Goal: Navigation & Orientation: Find specific page/section

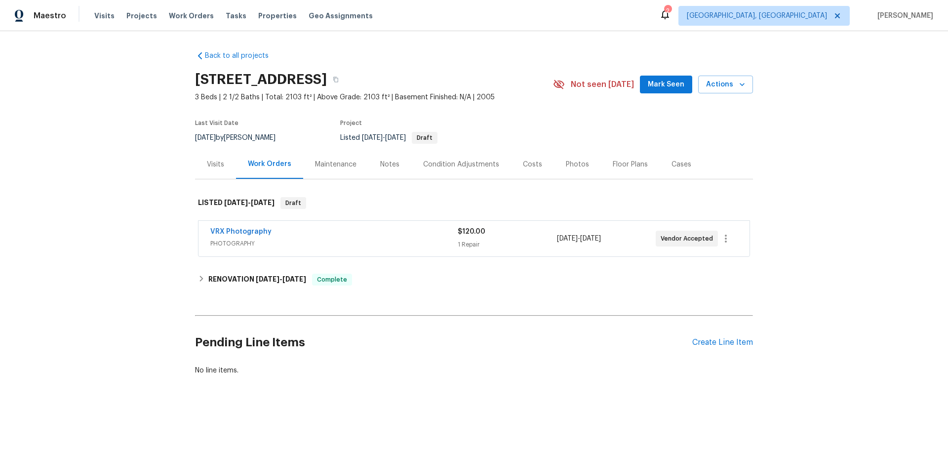
drag, startPoint x: 234, startPoint y: 162, endPoint x: 230, endPoint y: 191, distance: 29.3
click at [236, 162] on div "Work Orders" at bounding box center [269, 164] width 67 height 29
click at [200, 159] on div "Visits" at bounding box center [215, 164] width 41 height 29
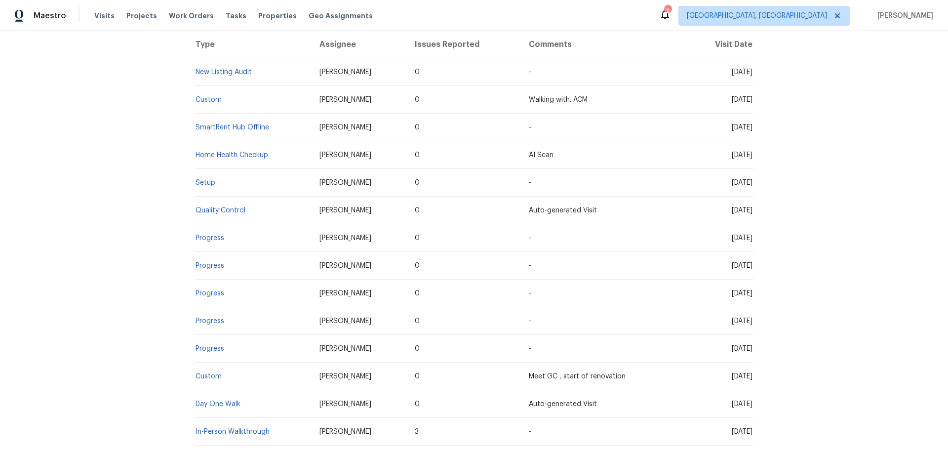
scroll to position [198, 0]
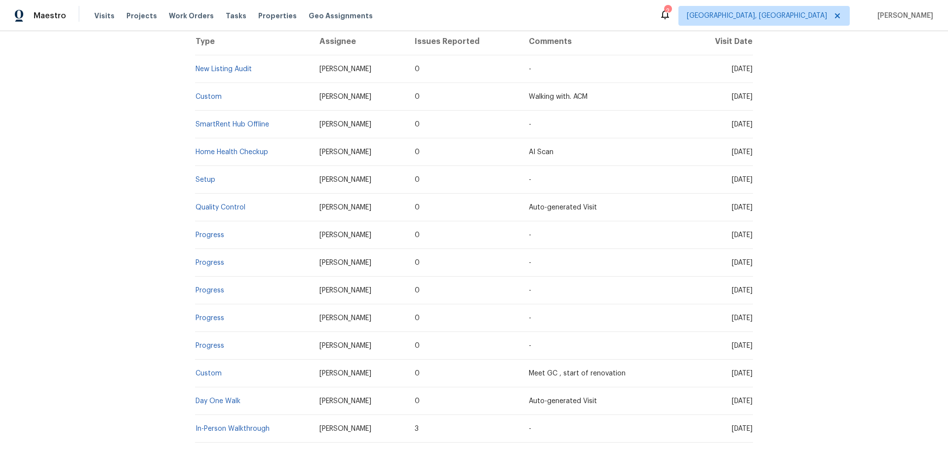
drag, startPoint x: 203, startPoint y: 183, endPoint x: 170, endPoint y: 181, distance: 33.7
click at [160, 181] on div "Back to all projects 8062 Holland Park St, Chino, CA 91708 3 Beds | 2 1/2 Baths…" at bounding box center [474, 242] width 948 height 423
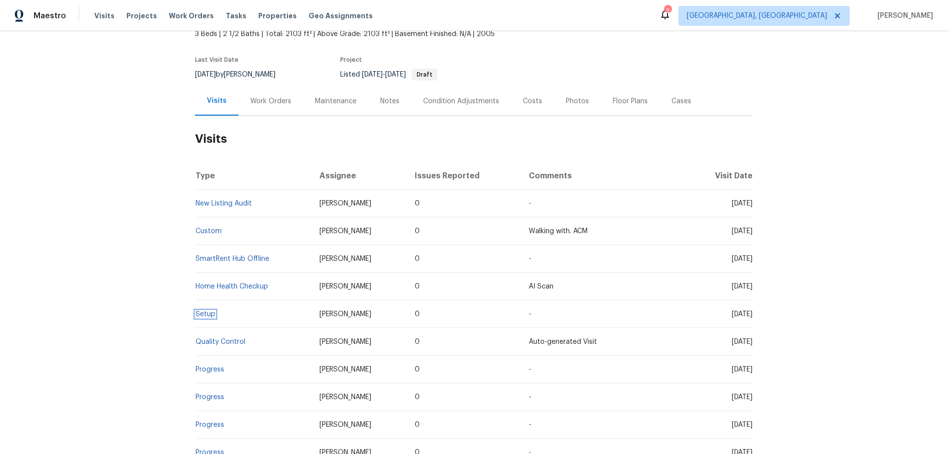
scroll to position [0, 0]
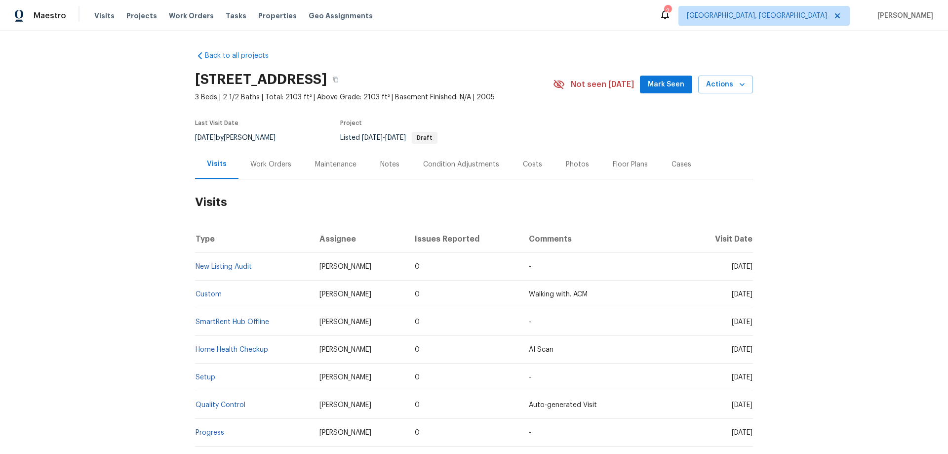
click at [263, 169] on div "Work Orders" at bounding box center [271, 164] width 65 height 29
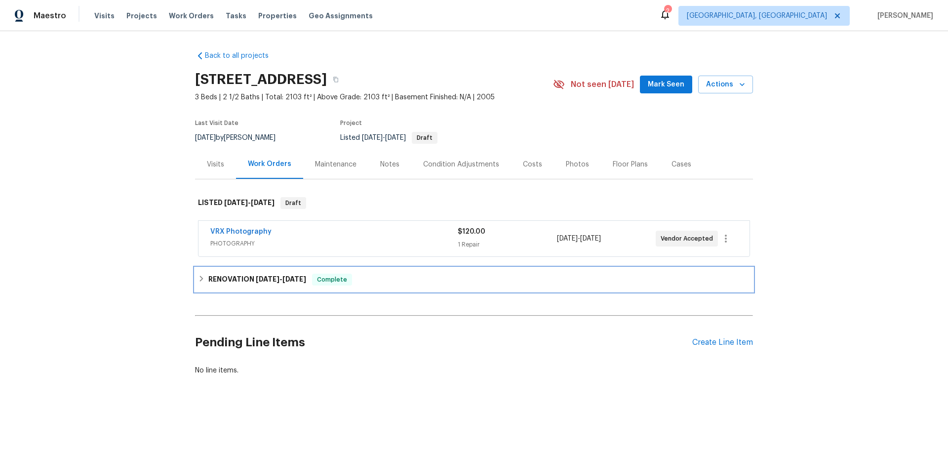
click at [236, 281] on h6 "RENOVATION 8/11/25 - 8/20/25" at bounding box center [257, 280] width 98 height 12
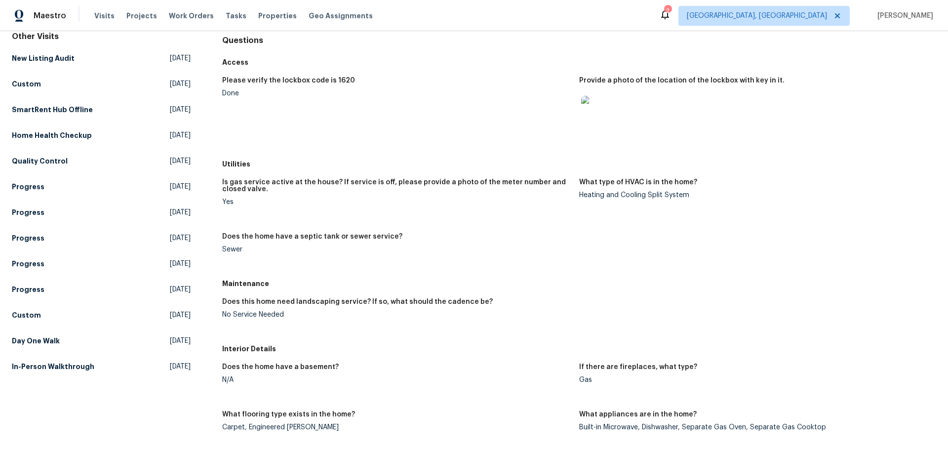
scroll to position [99, 0]
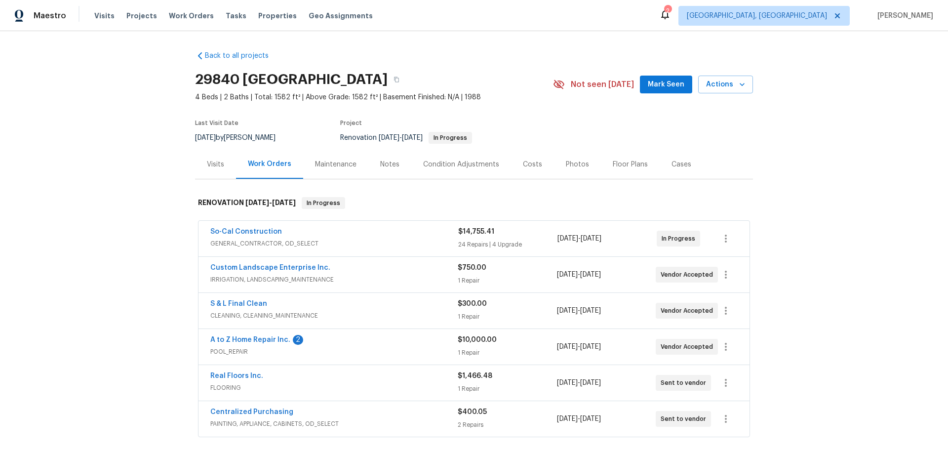
click at [133, 245] on div "Back to all projects 29840 Avenida De Real, Menifee, CA 92586 4 Beds | 2 Baths …" at bounding box center [474, 242] width 948 height 423
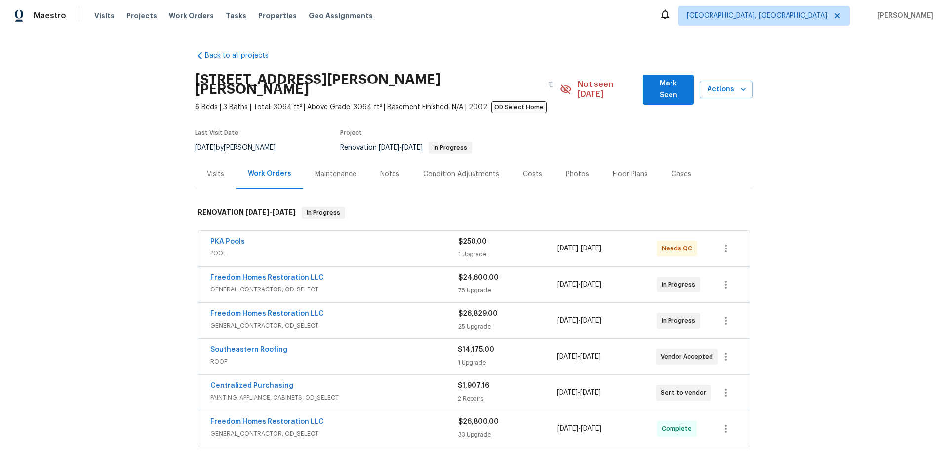
click at [98, 162] on div "Back to all projects 19331 Sandy Springs Cir, Lutz, FL 33558 6 Beds | 3 Baths |…" at bounding box center [474, 242] width 948 height 423
click at [126, 265] on div "Back to all projects 19331 Sandy Springs Cir, Lutz, FL 33558 6 Beds | 3 Baths |…" at bounding box center [474, 242] width 948 height 423
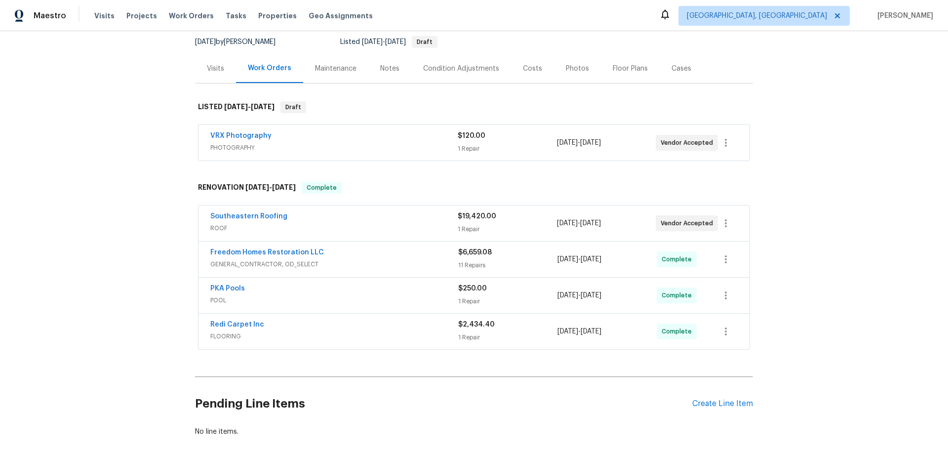
scroll to position [5, 0]
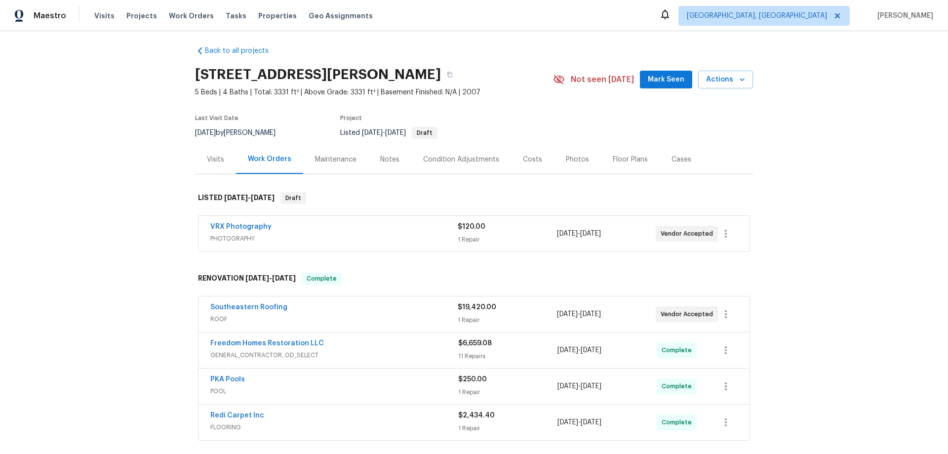
click at [110, 237] on div "Back to all projects [STREET_ADDRESS][PERSON_NAME] 5 Beds | 4 Baths | Total: 33…" at bounding box center [474, 242] width 948 height 423
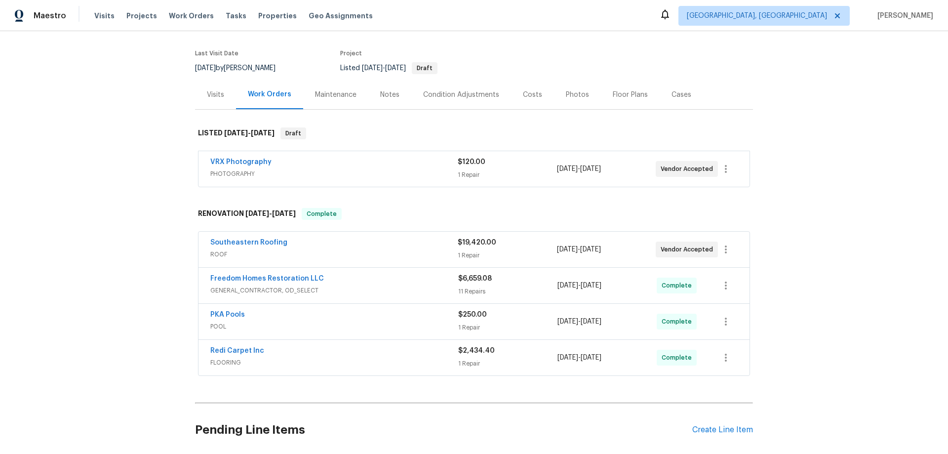
scroll to position [0, 0]
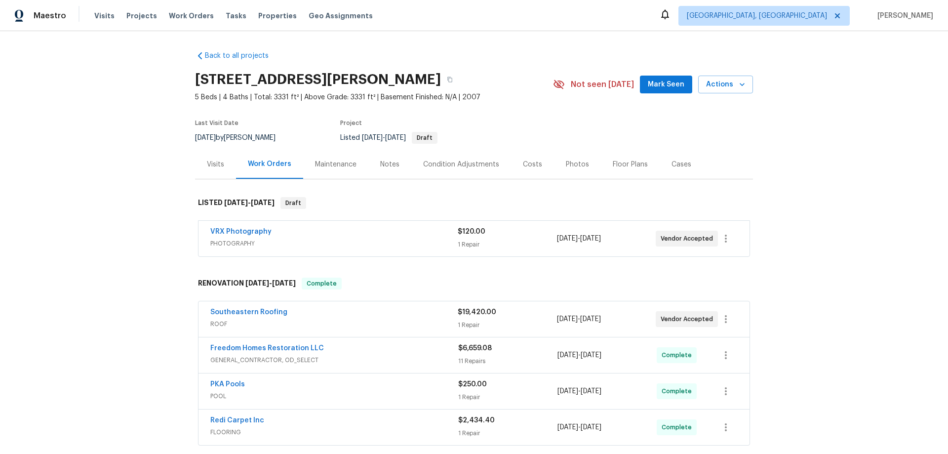
click at [125, 142] on div "Back to all projects [STREET_ADDRESS][PERSON_NAME] 5 Beds | 4 Baths | Total: 33…" at bounding box center [474, 242] width 948 height 423
click at [105, 236] on div "Back to all projects [STREET_ADDRESS][PERSON_NAME] 5 Beds | 4 Baths | Total: 33…" at bounding box center [474, 242] width 948 height 423
click at [132, 222] on div "Back to all projects [STREET_ADDRESS][PERSON_NAME] 5 Beds | 4 Baths | Total: 33…" at bounding box center [474, 242] width 948 height 423
click at [148, 200] on div "Back to all projects [STREET_ADDRESS][PERSON_NAME] 5 Beds | 4 Baths | Total: 33…" at bounding box center [474, 242] width 948 height 423
click at [141, 199] on div "Back to all projects [STREET_ADDRESS][PERSON_NAME] 5 Beds | 4 Baths | Total: 33…" at bounding box center [474, 242] width 948 height 423
